Goal: Task Accomplishment & Management: Use online tool/utility

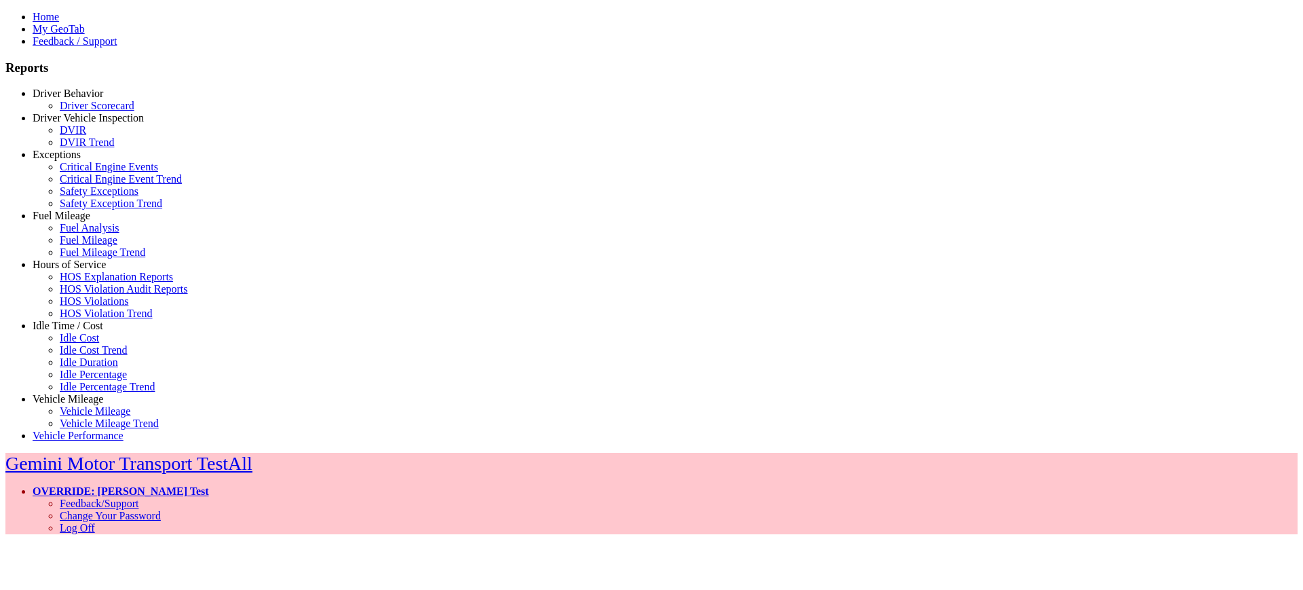
drag, startPoint x: 88, startPoint y: 329, endPoint x: 88, endPoint y: 339, distance: 9.5
click at [88, 331] on link "Idle Time / Cost" at bounding box center [68, 326] width 71 height 12
click at [72, 380] on link "Idle Percentage" at bounding box center [93, 375] width 67 height 12
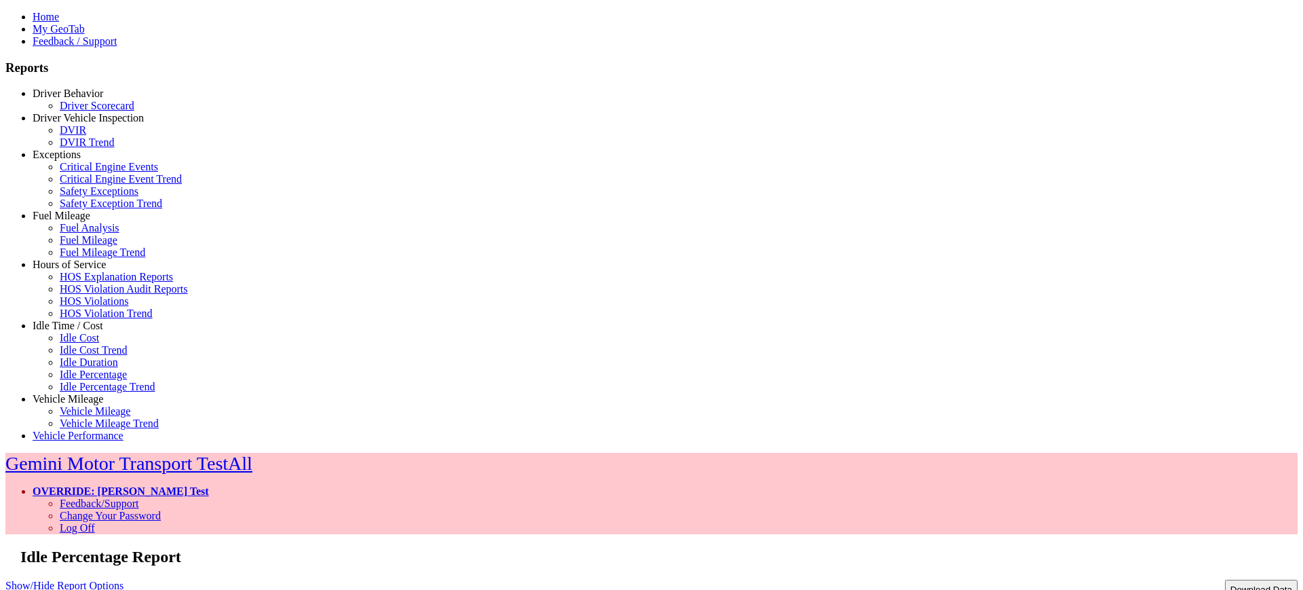
click at [124, 576] on link "Show/Hide Report Options" at bounding box center [64, 585] width 118 height 18
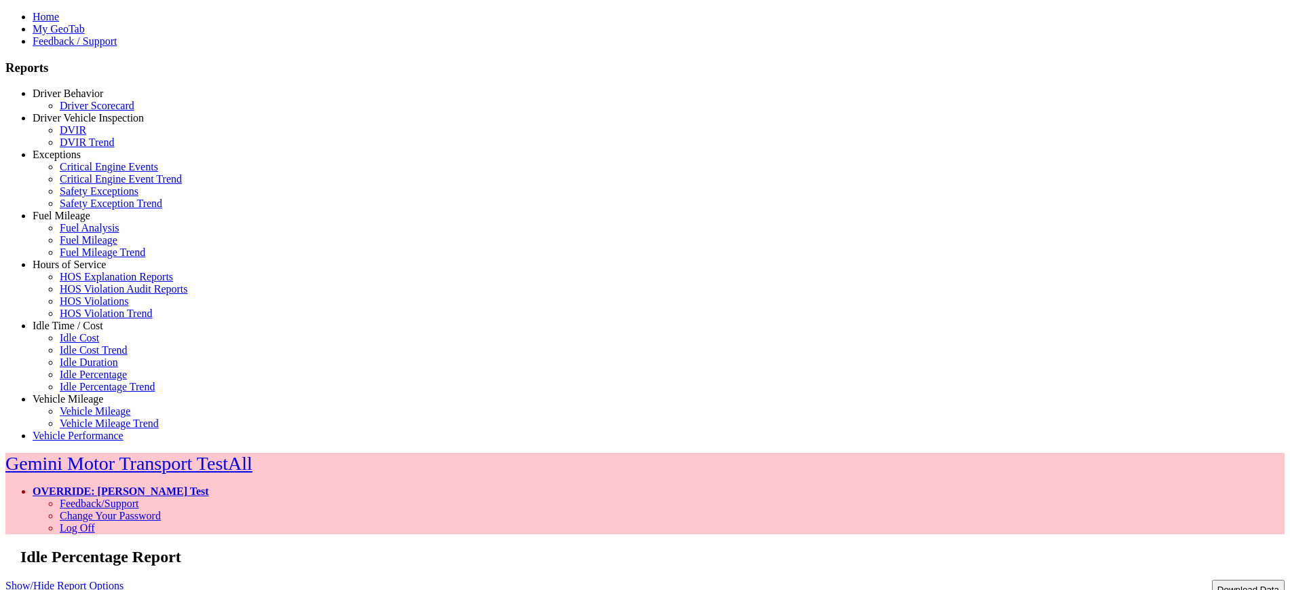
select select "**"
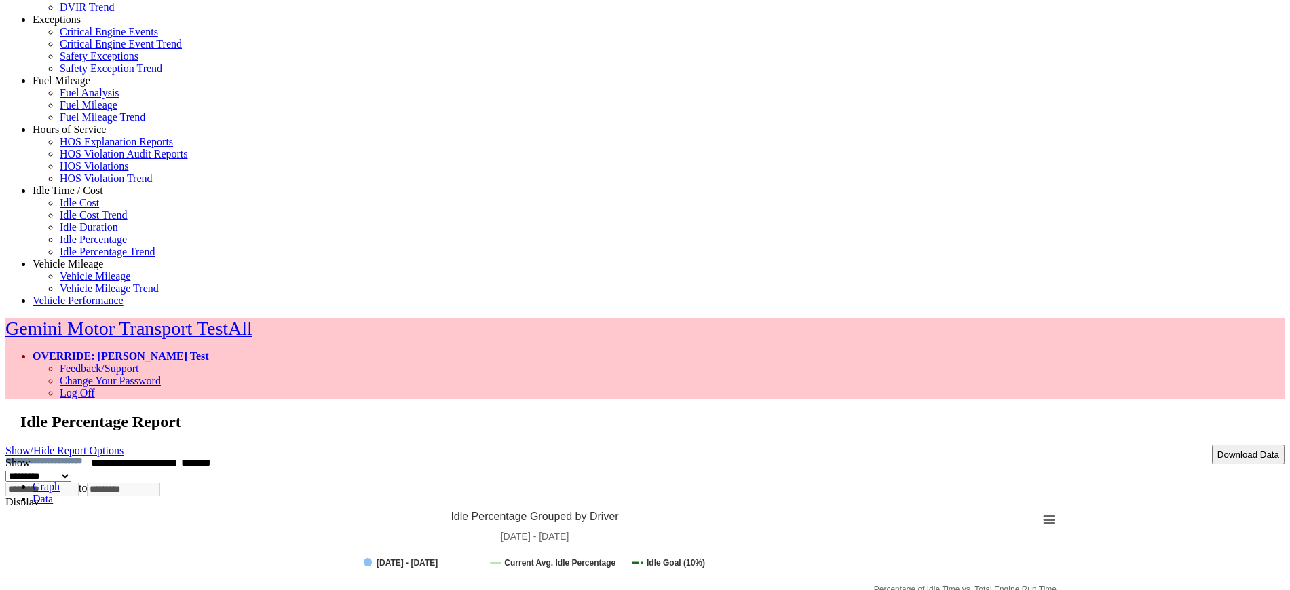
scroll to position [50, 0]
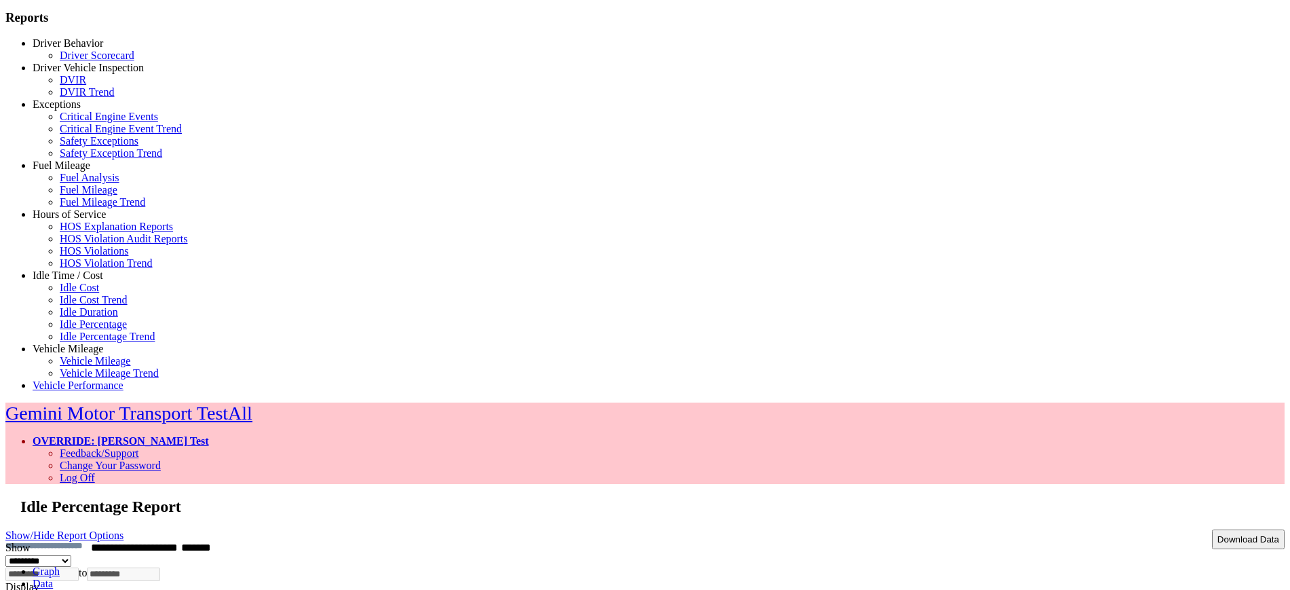
click at [53, 578] on link "Data" at bounding box center [43, 584] width 20 height 12
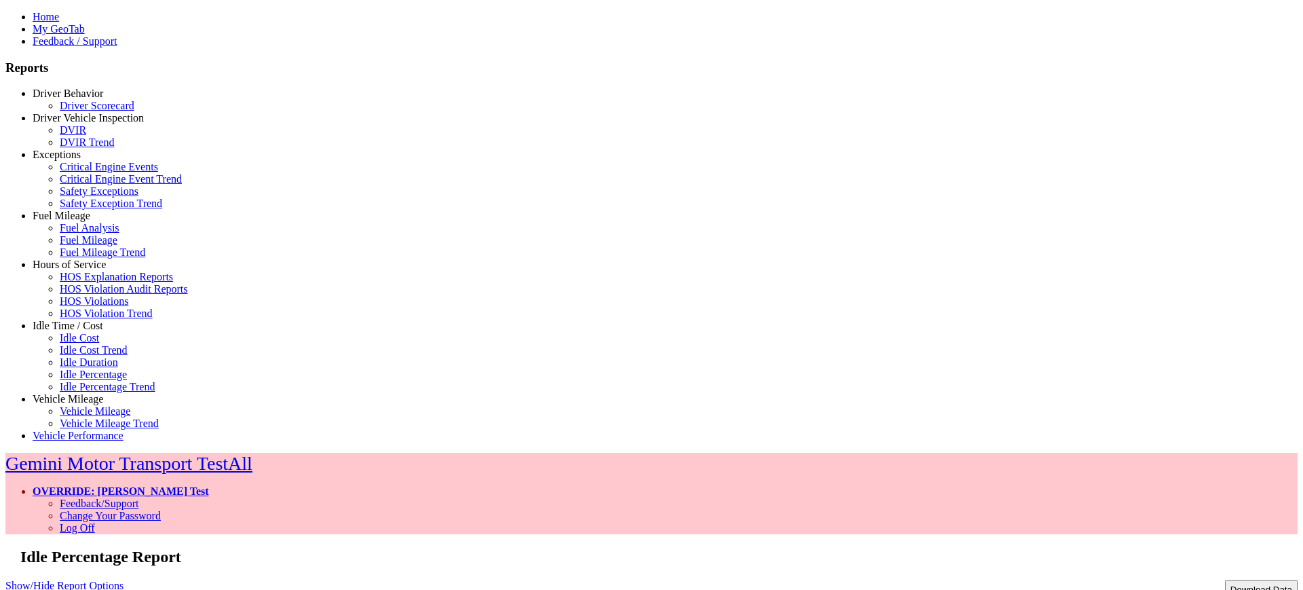
click at [124, 576] on link "Show/Hide Report Options" at bounding box center [64, 585] width 118 height 18
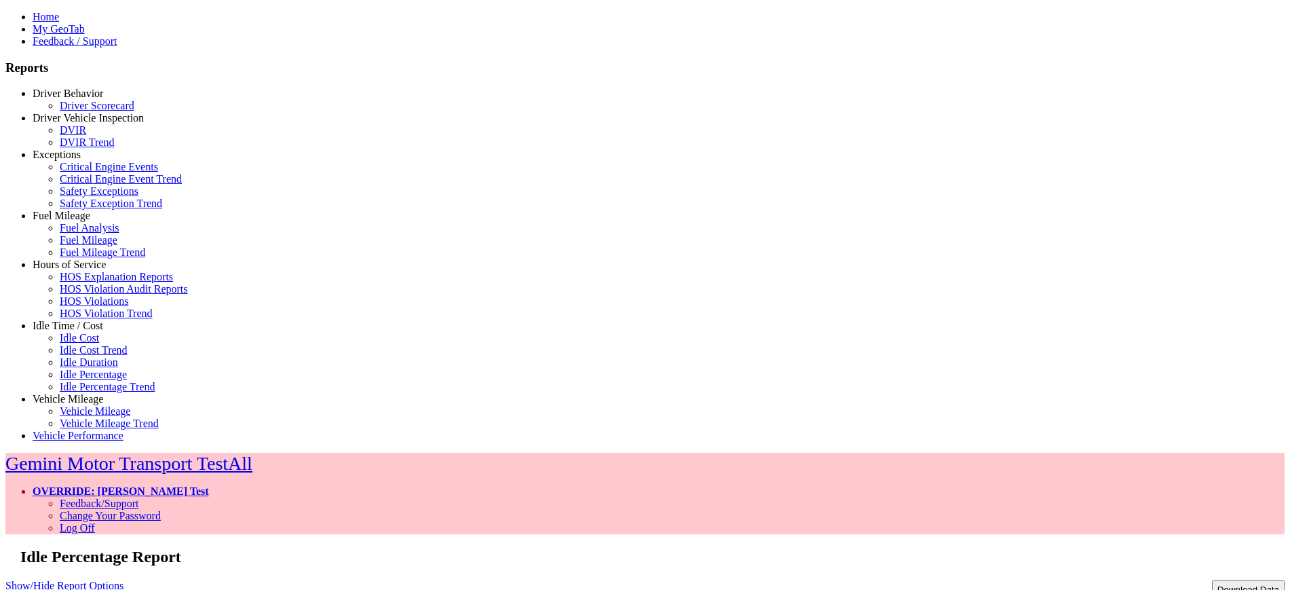
click at [124, 576] on link "Show/Hide Report Options" at bounding box center [64, 585] width 118 height 18
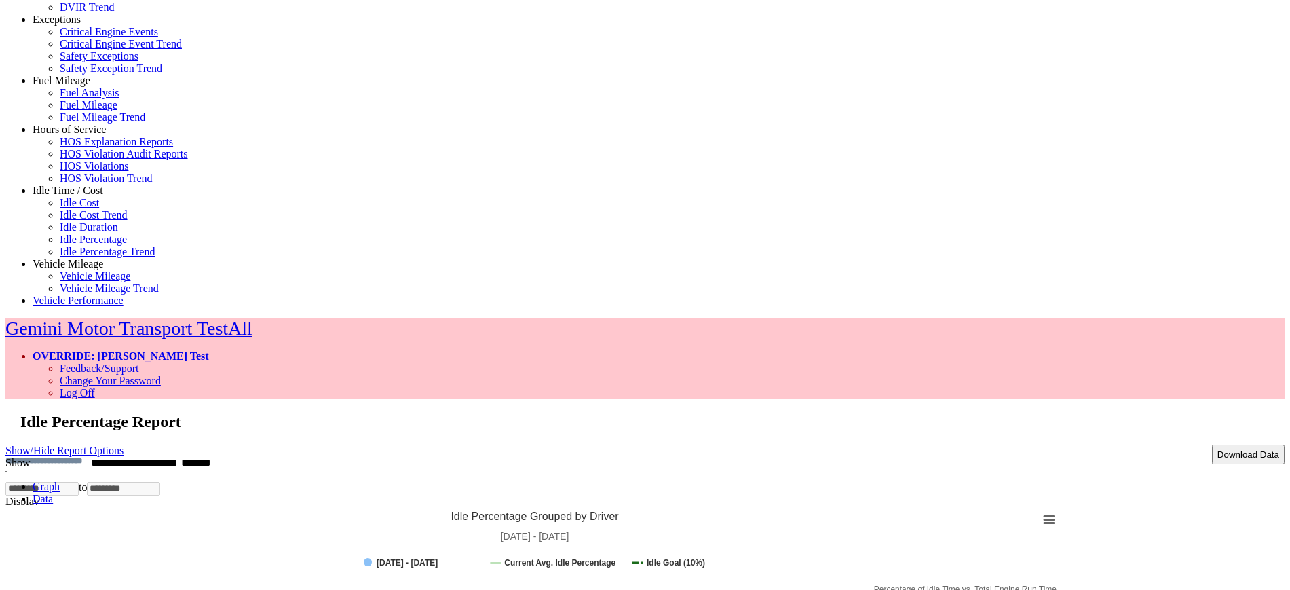
scroll to position [50, 0]
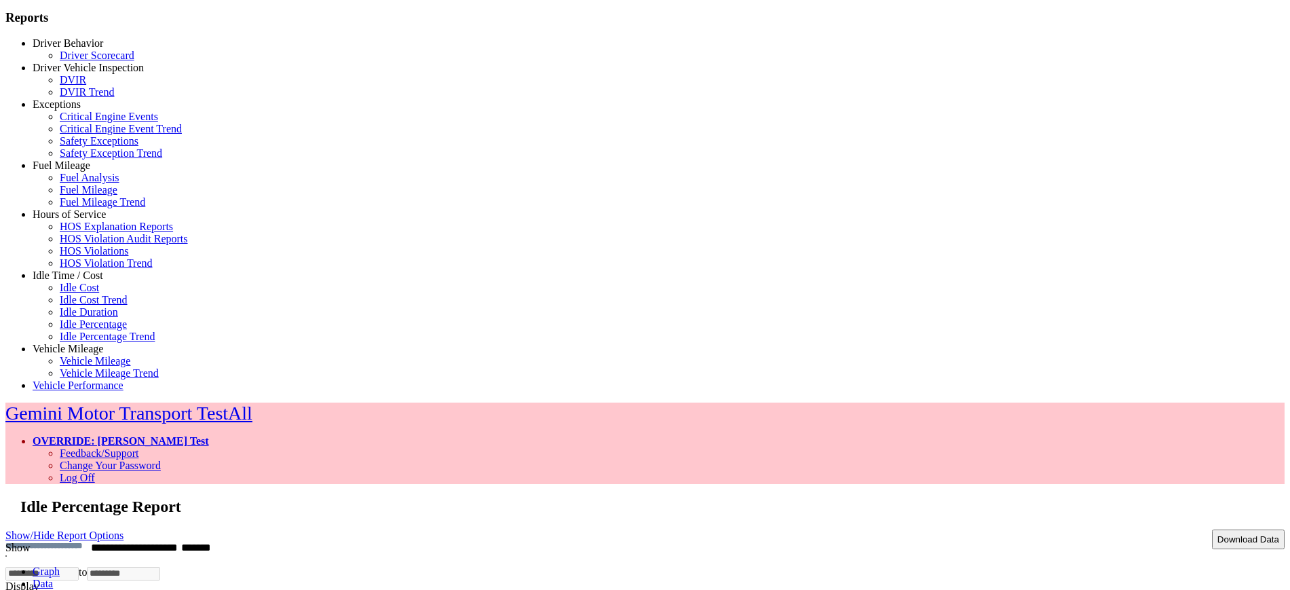
click at [124, 526] on link "Show/Hide Report Options" at bounding box center [64, 535] width 118 height 18
drag, startPoint x: 818, startPoint y: 88, endPoint x: 836, endPoint y: 90, distance: 18.5
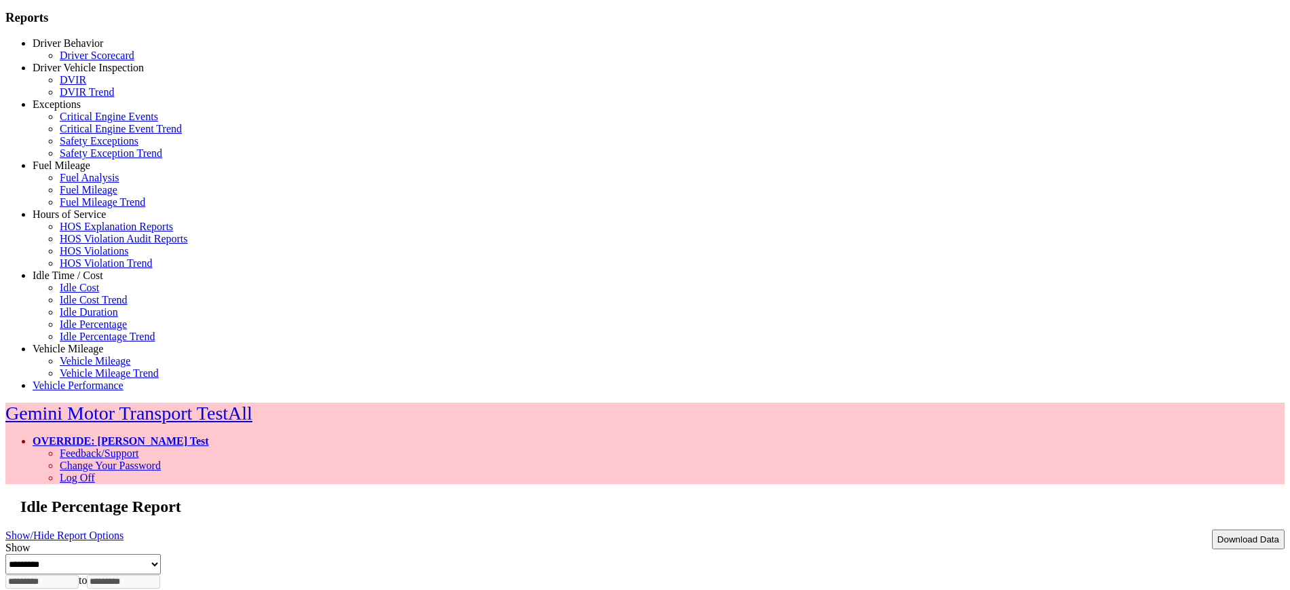
select select "**"
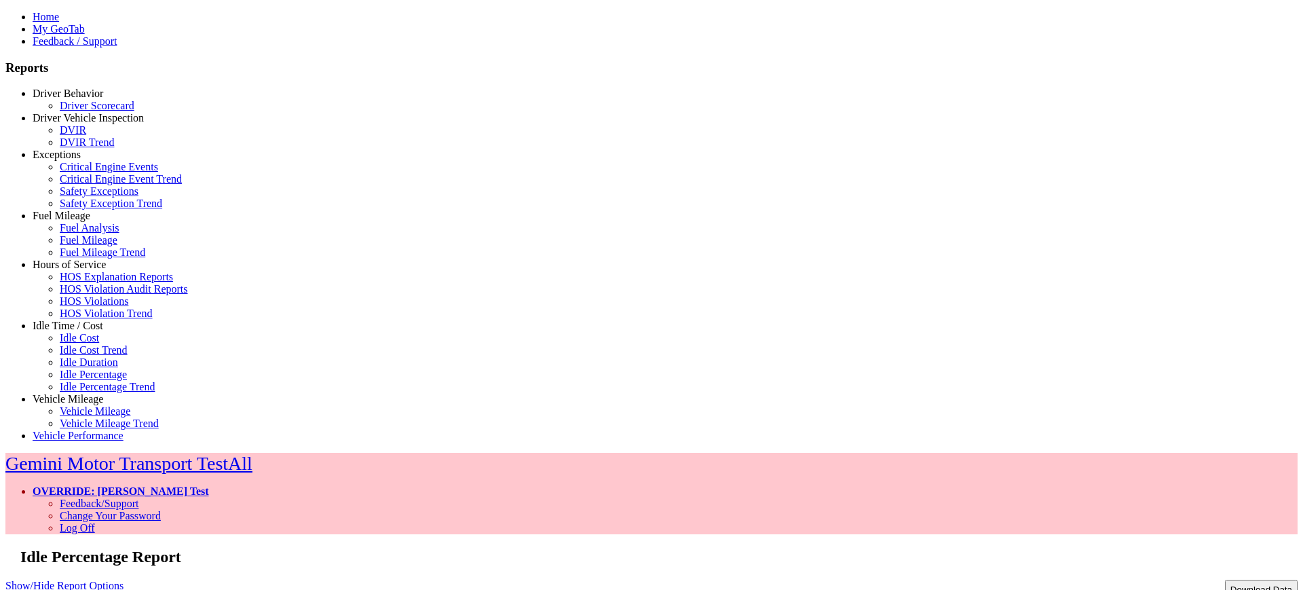
click at [124, 576] on link "Show/Hide Report Options" at bounding box center [64, 585] width 118 height 18
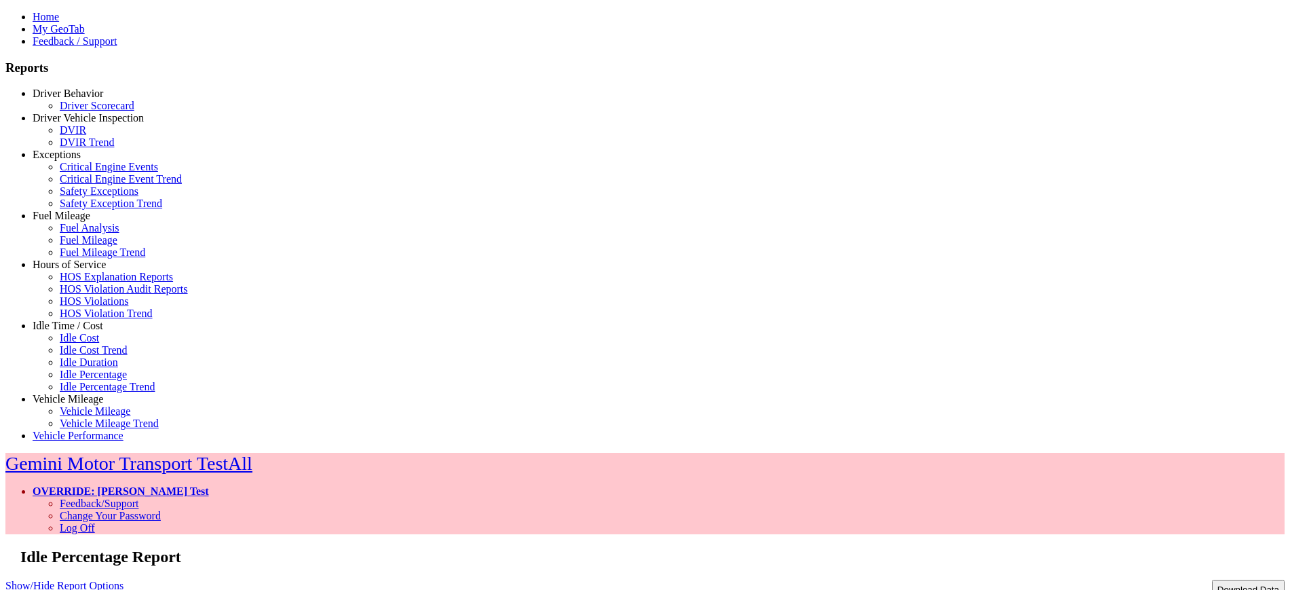
select select "**"
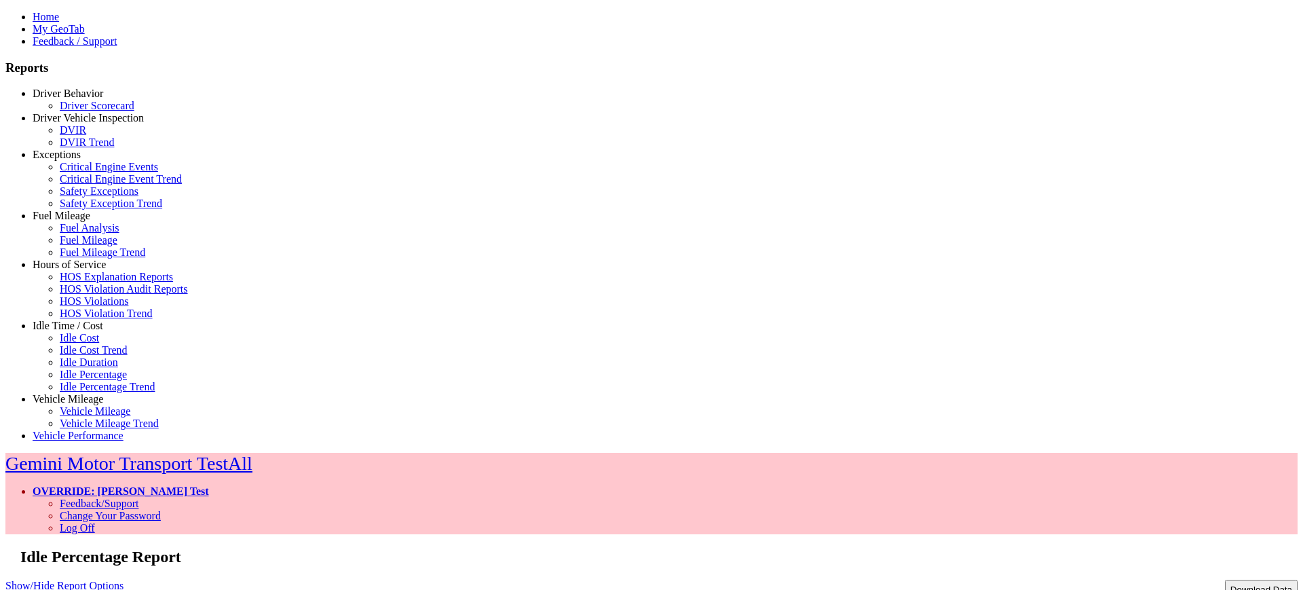
click at [124, 576] on link "Show/Hide Report Options" at bounding box center [64, 585] width 118 height 18
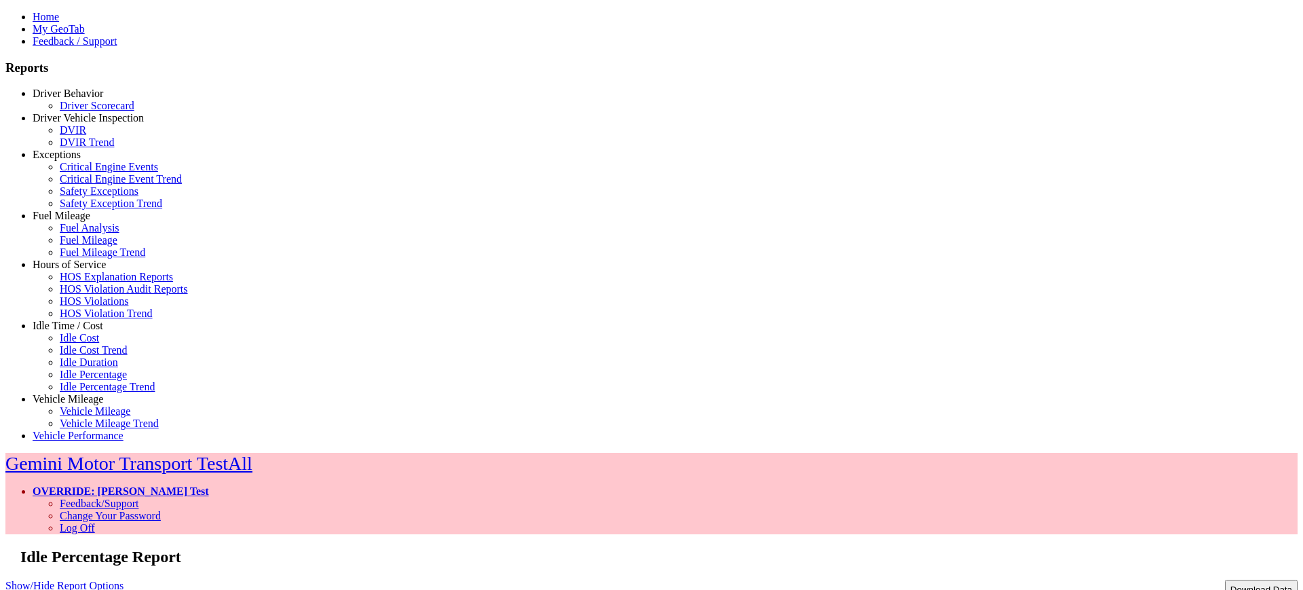
click at [124, 576] on link "Show/Hide Report Options" at bounding box center [64, 585] width 118 height 18
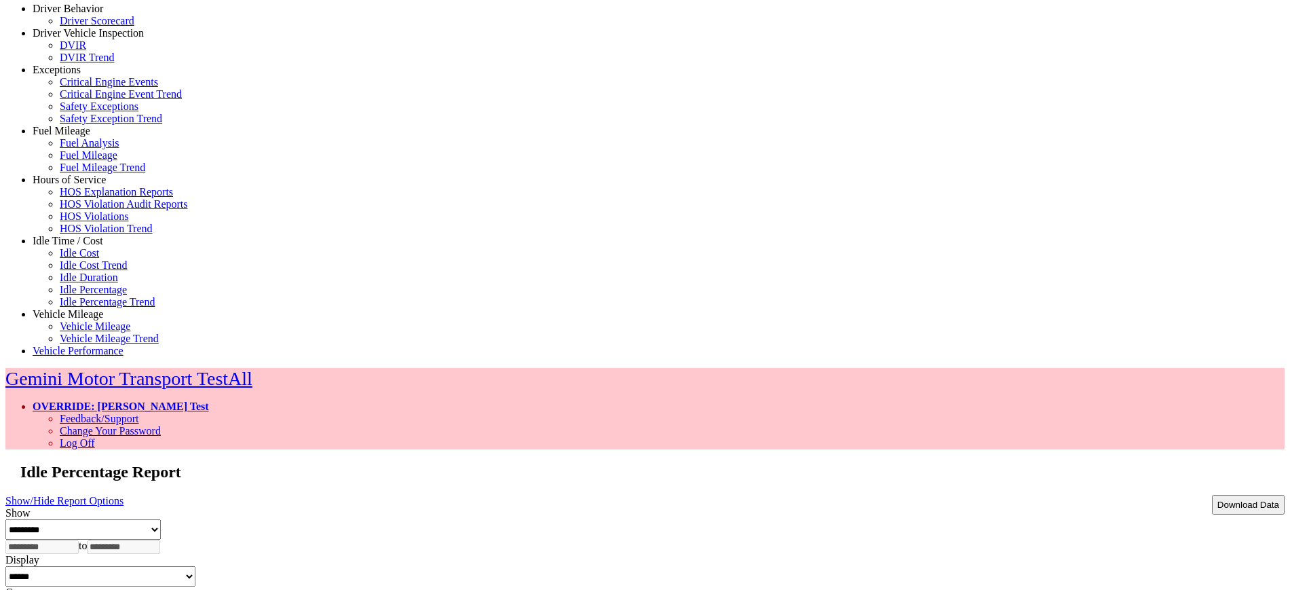
type input "**********"
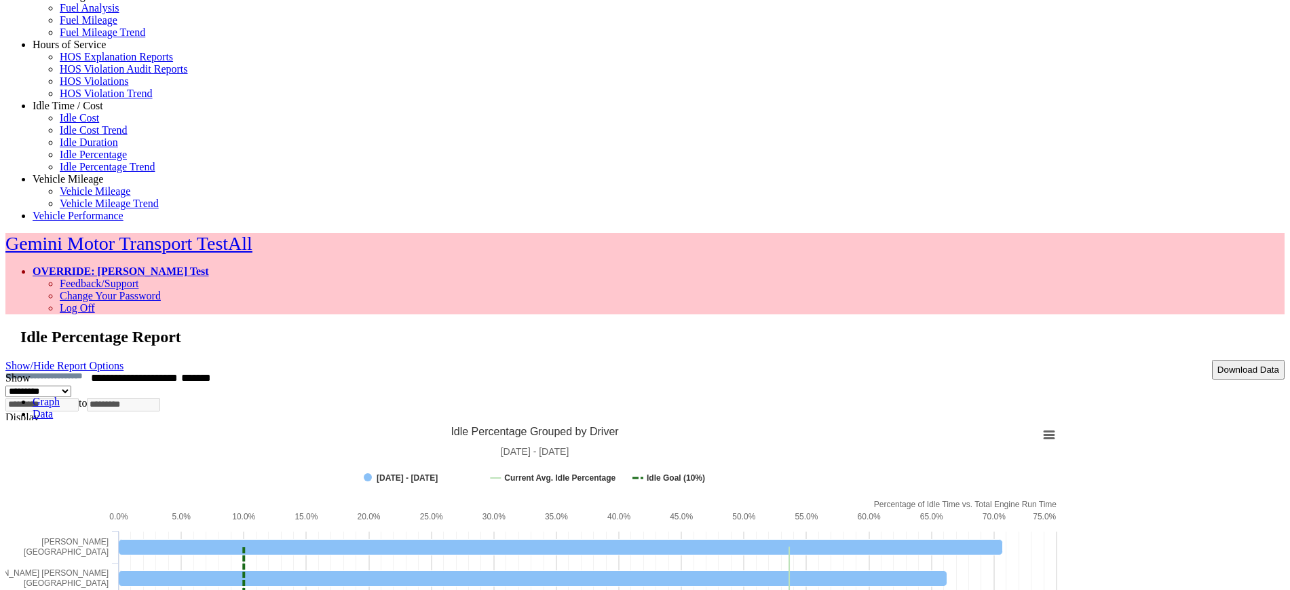
scroll to position [135, 0]
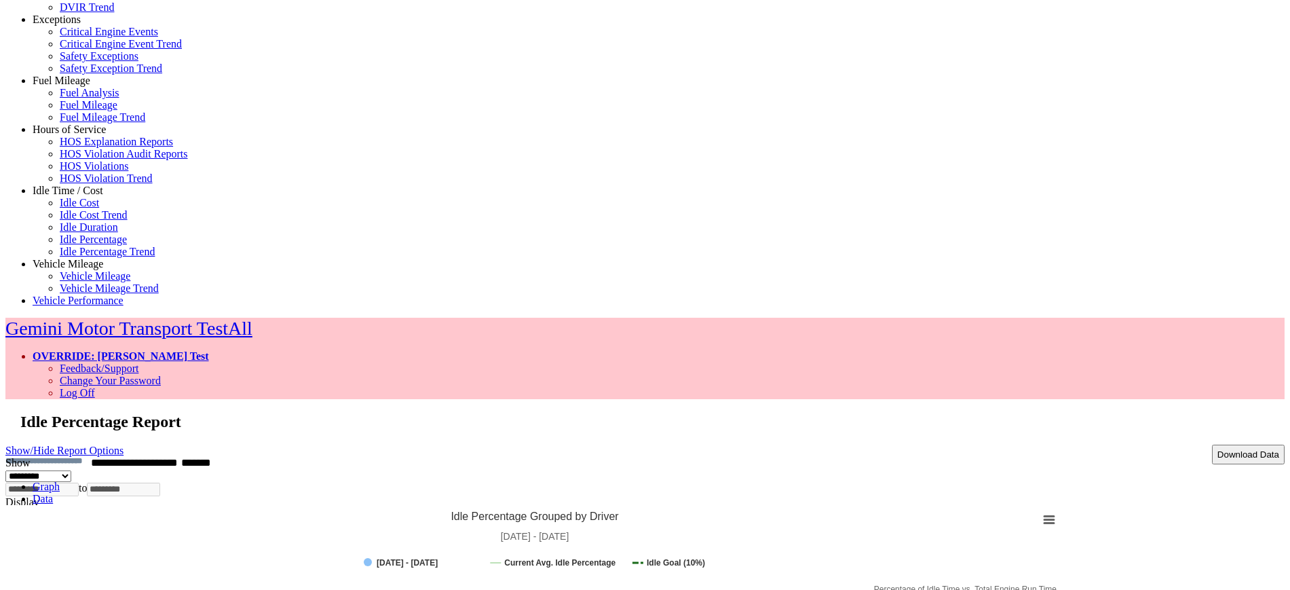
click at [53, 493] on link "Data" at bounding box center [43, 499] width 20 height 12
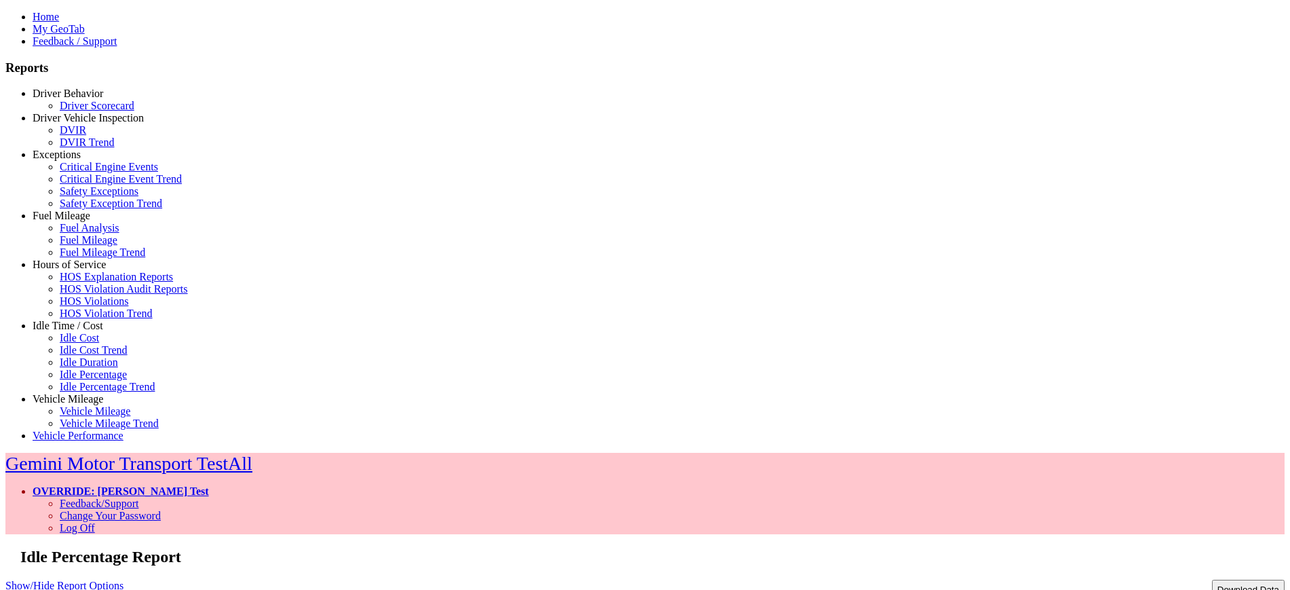
click at [209, 485] on link "OVERRIDE: [PERSON_NAME] Test" at bounding box center [121, 491] width 176 height 12
click at [95, 522] on link "Log Off" at bounding box center [77, 528] width 35 height 12
